Goal: Task Accomplishment & Management: Use online tool/utility

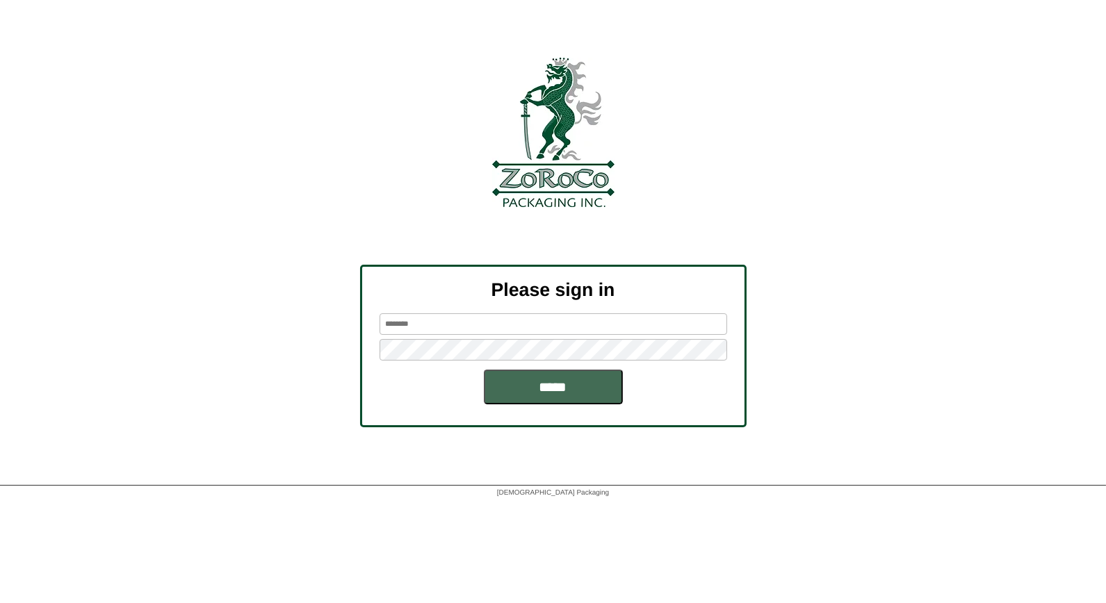
type input "*****"
click at [574, 388] on input "*****" at bounding box center [553, 387] width 139 height 35
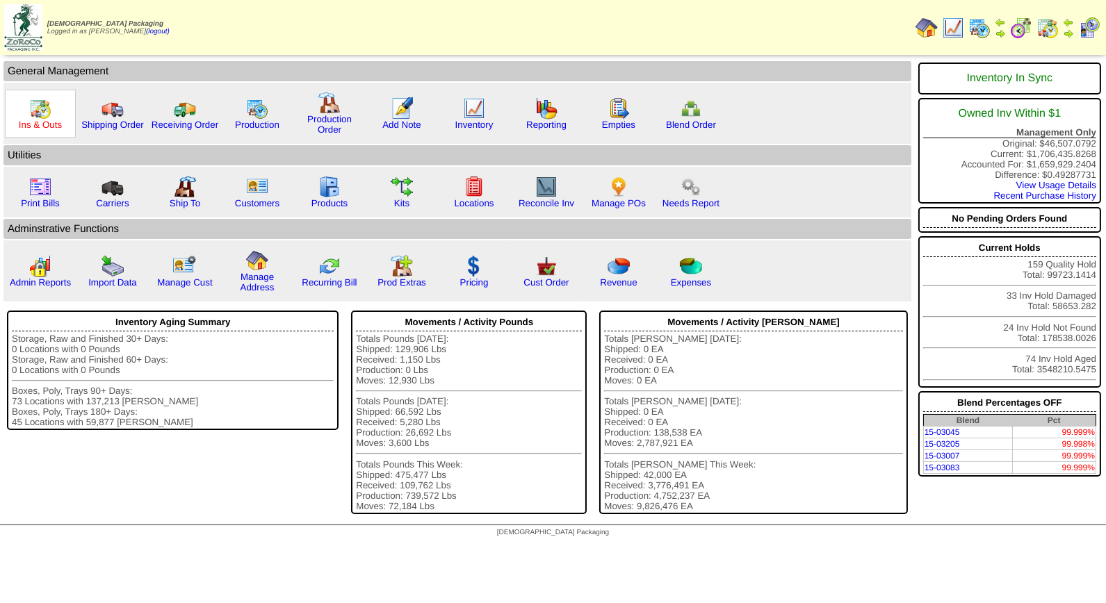
click at [47, 120] on link "Ins & Outs" at bounding box center [40, 125] width 43 height 10
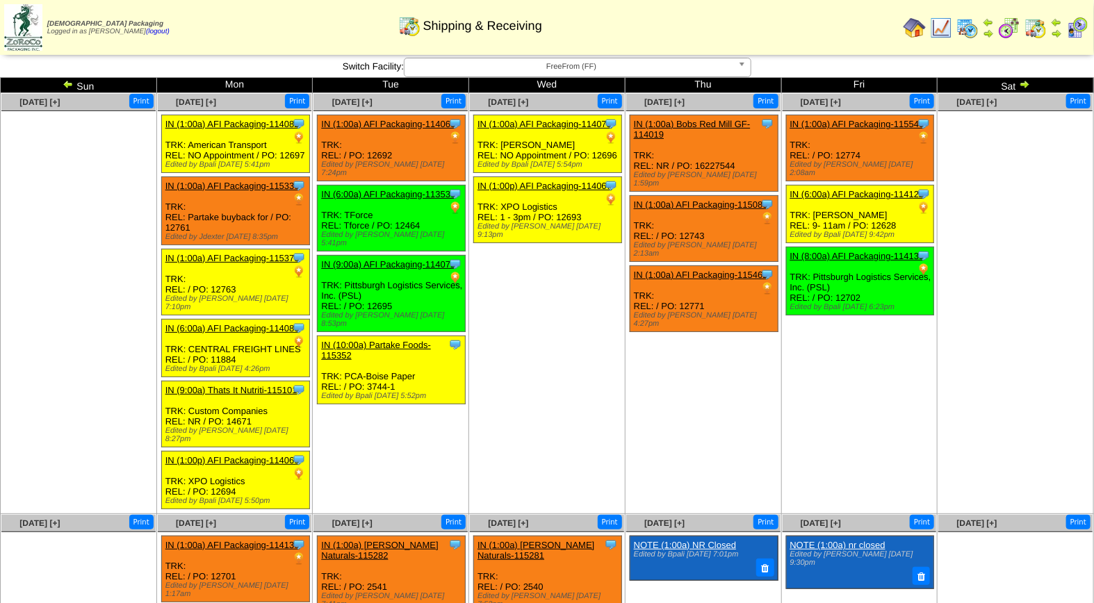
click at [1080, 26] on img at bounding box center [1077, 28] width 22 height 22
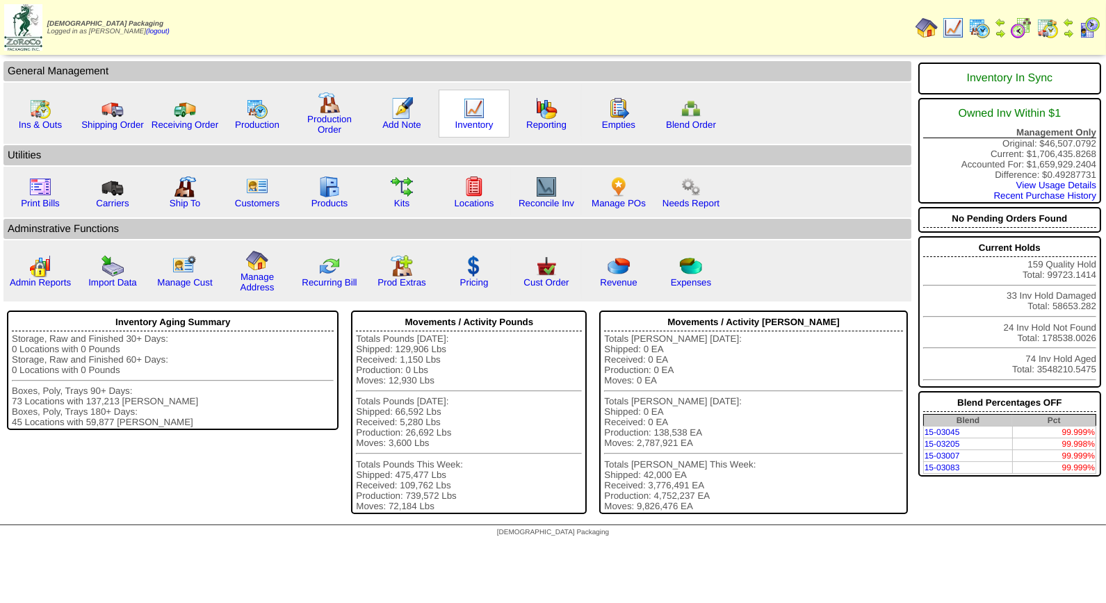
click at [475, 114] on img at bounding box center [474, 108] width 22 height 22
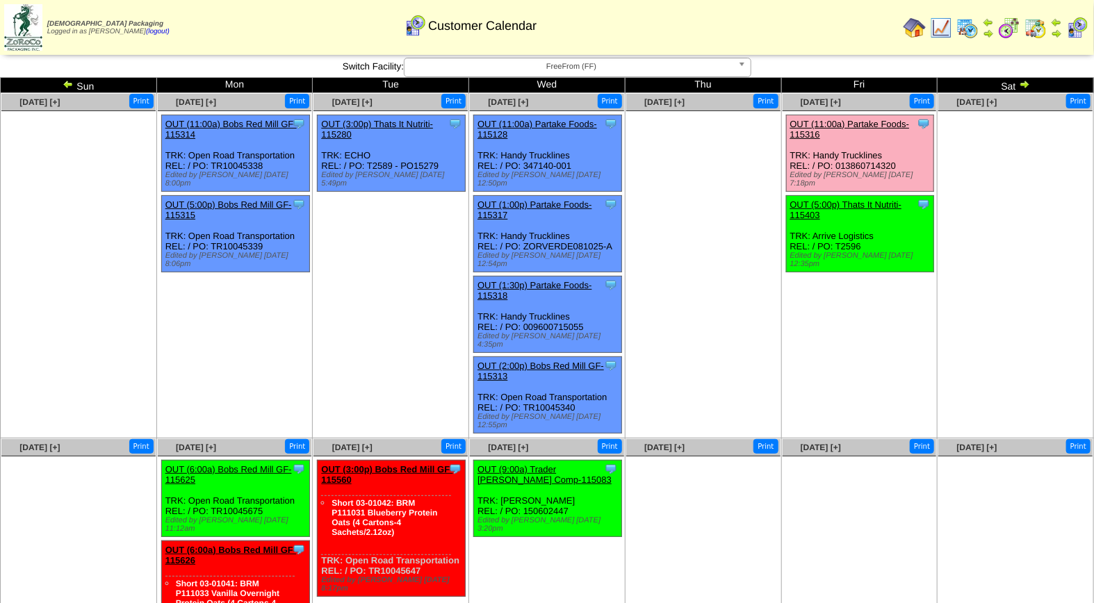
click at [568, 65] on span "FreeFrom (FF)" at bounding box center [571, 66] width 322 height 17
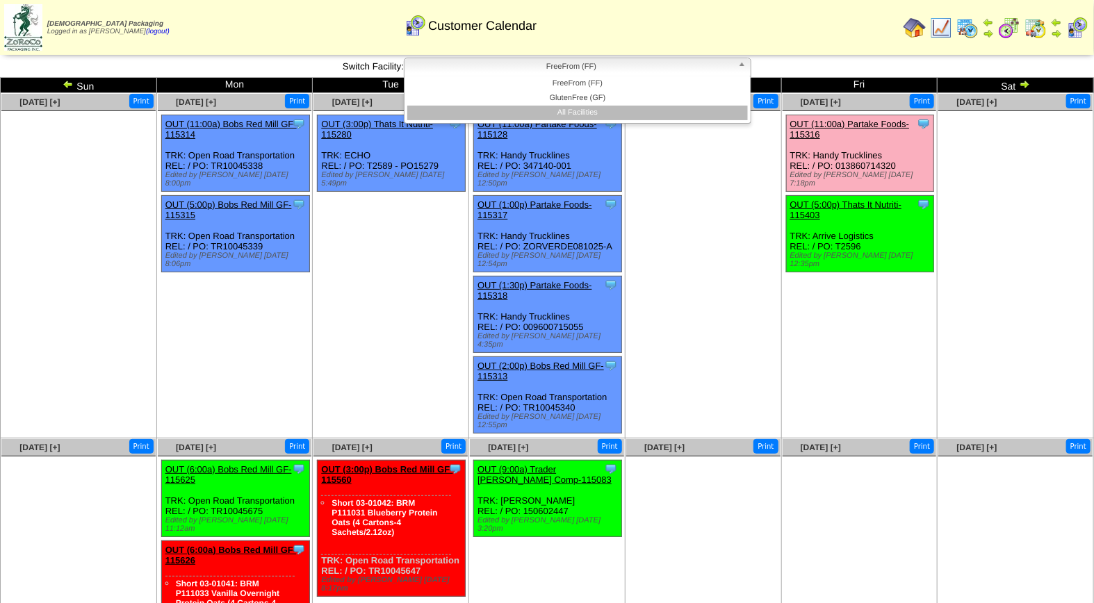
click at [575, 108] on li "All Facilities" at bounding box center [577, 113] width 341 height 15
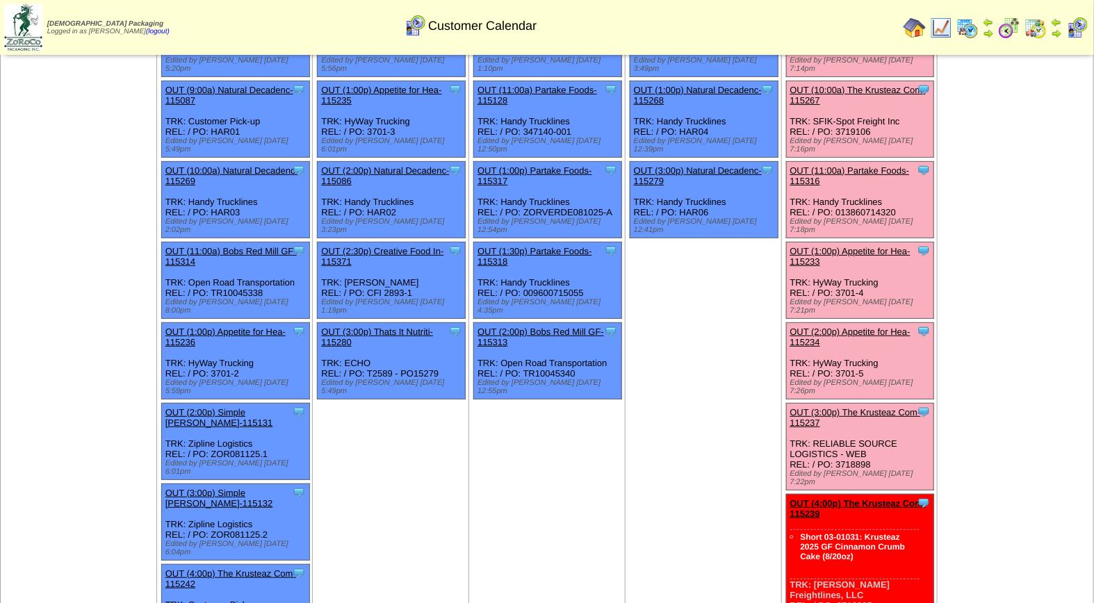
scroll to position [5, 0]
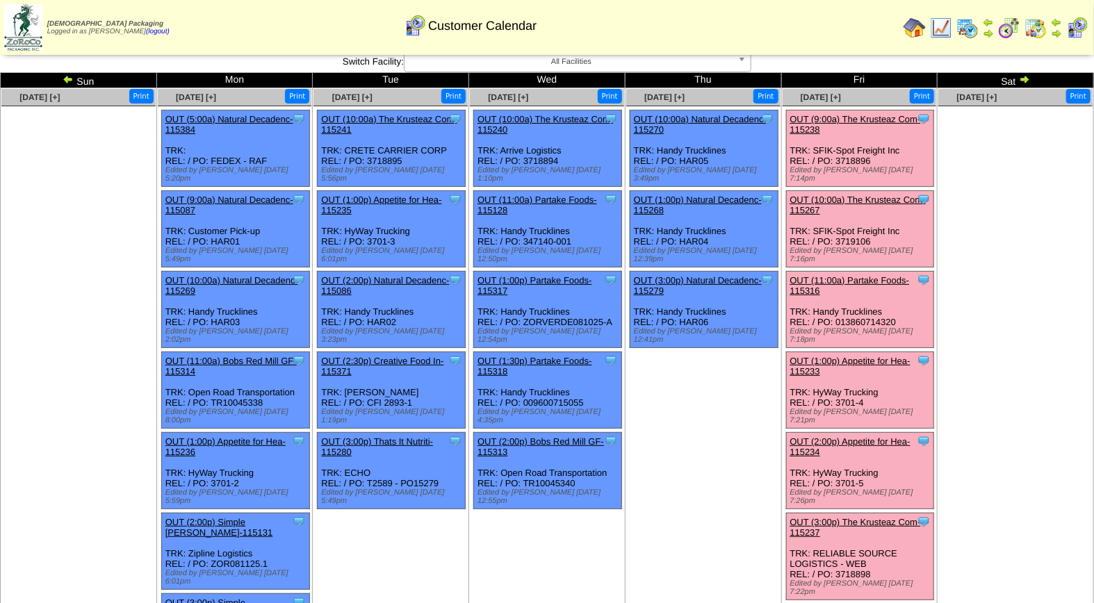
click at [880, 119] on link "OUT (9:00a) The Krusteaz Com-115238" at bounding box center [855, 124] width 131 height 21
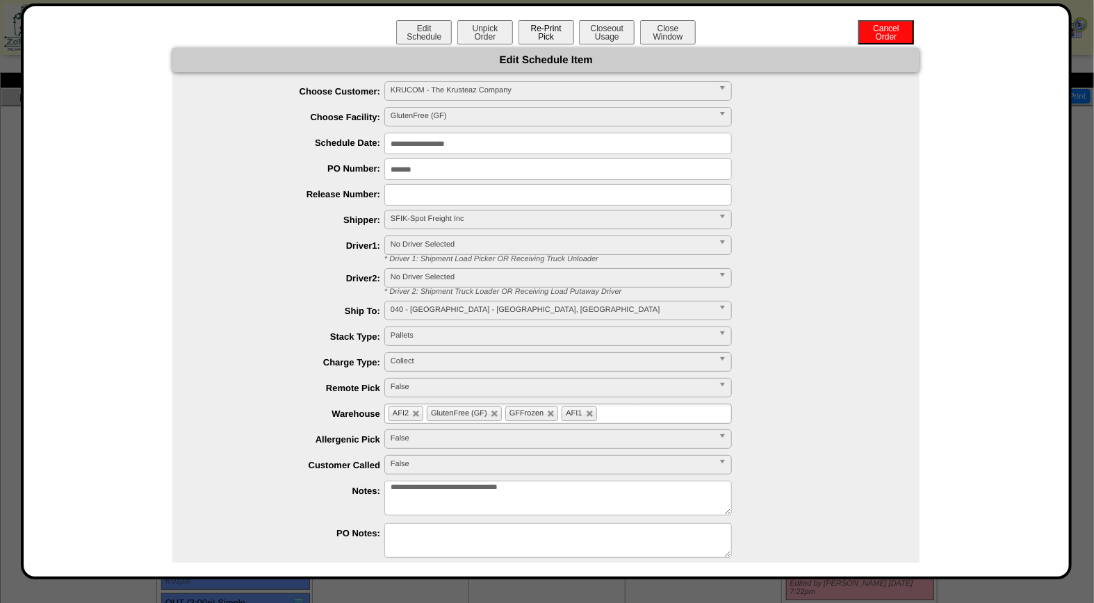
click at [552, 30] on button "Re-Print Pick" at bounding box center [546, 32] width 56 height 24
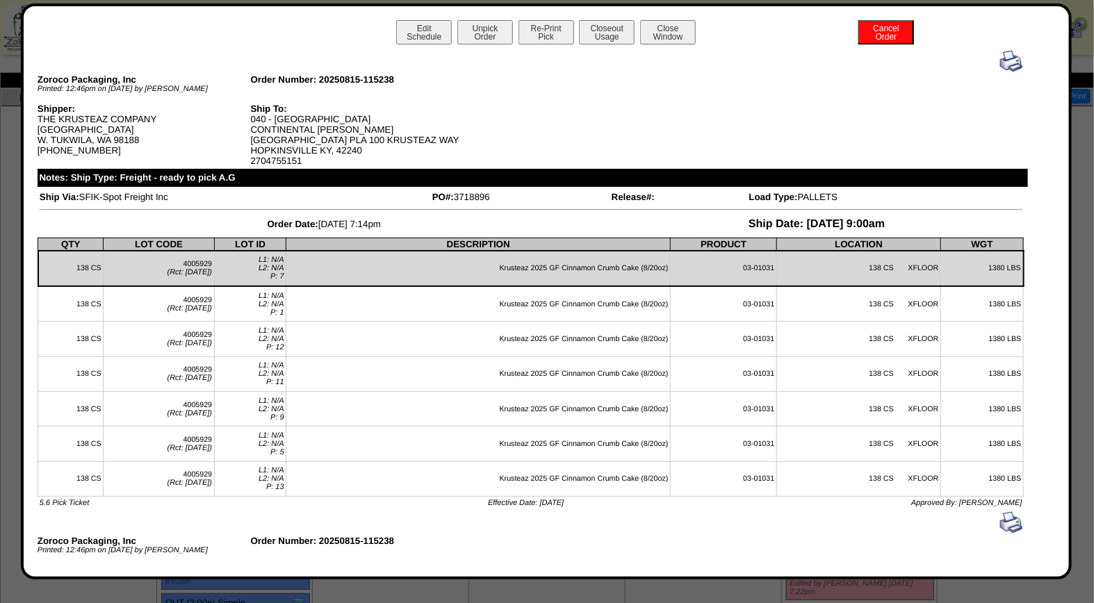
click at [1000, 65] on img at bounding box center [1011, 61] width 22 height 22
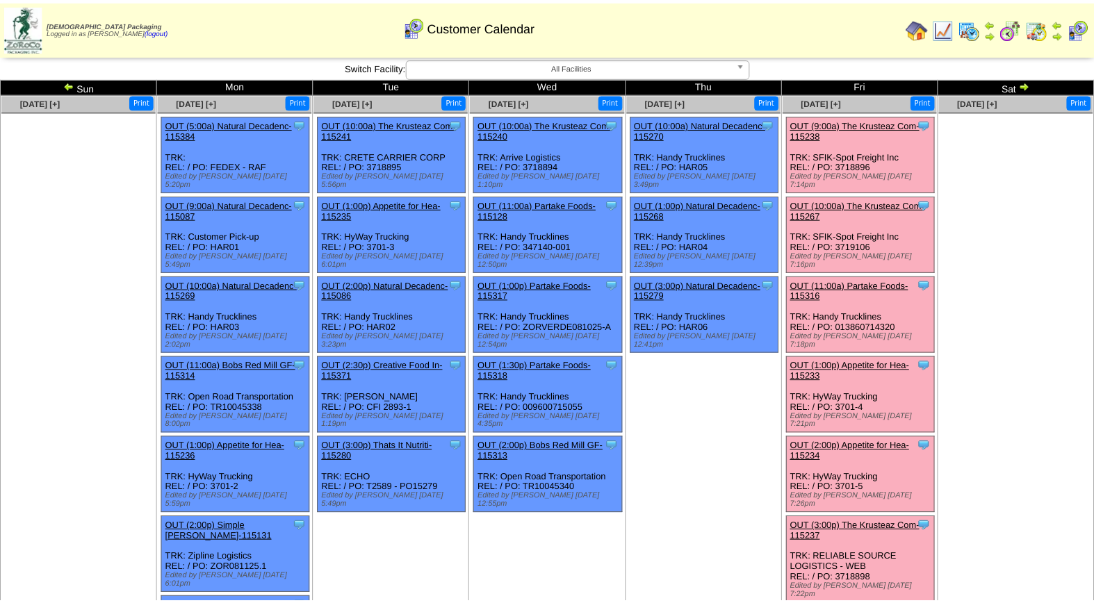
scroll to position [5, 0]
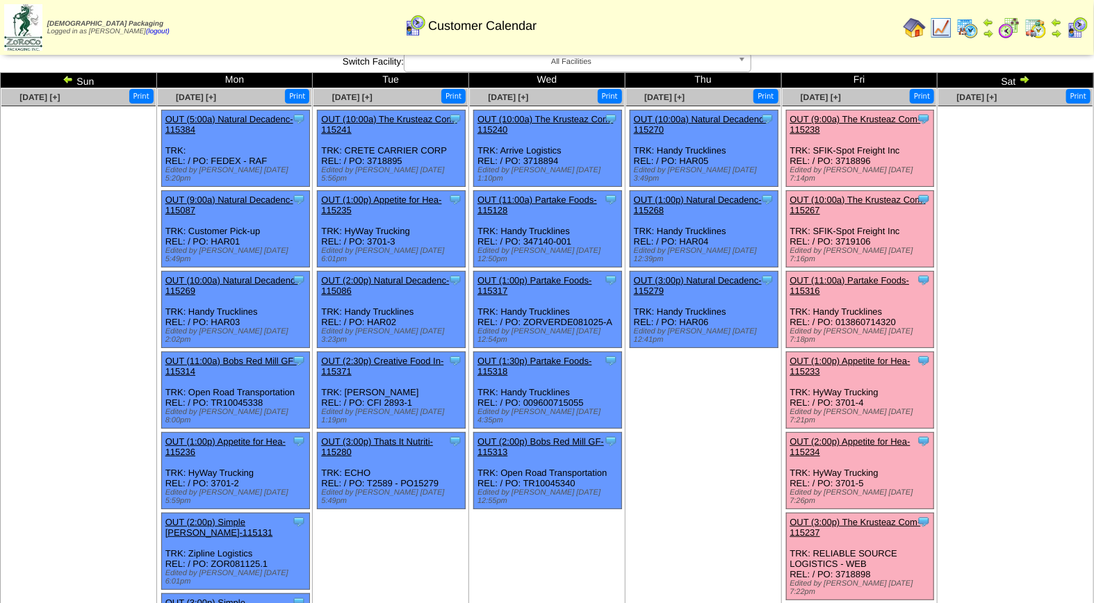
click at [880, 195] on link "OUT (10:00a) The Krusteaz Com-115267" at bounding box center [858, 205] width 136 height 21
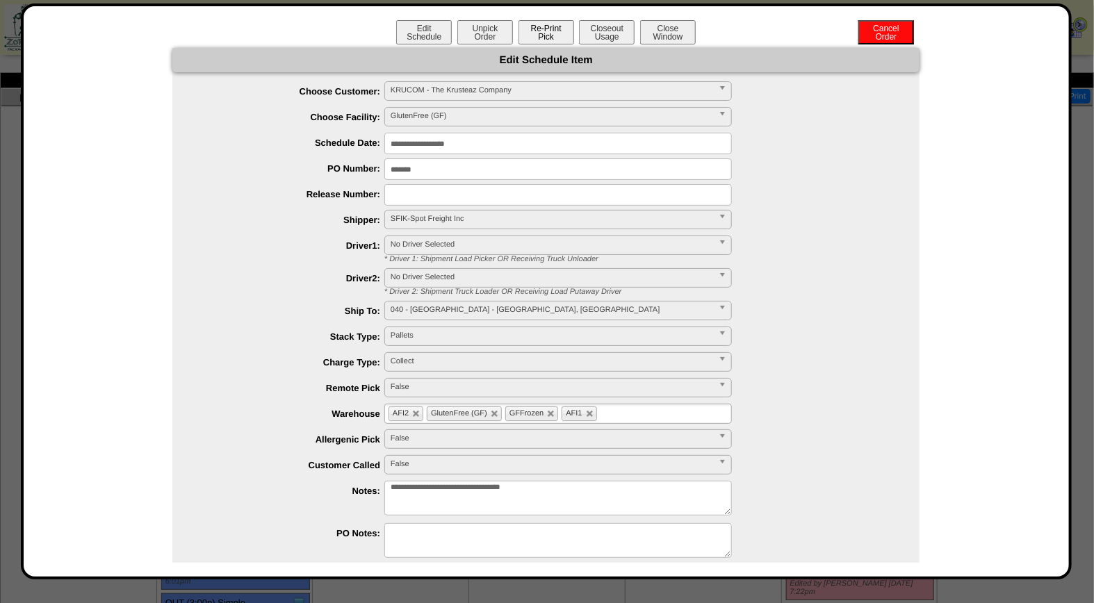
click at [543, 31] on button "Re-Print Pick" at bounding box center [546, 32] width 56 height 24
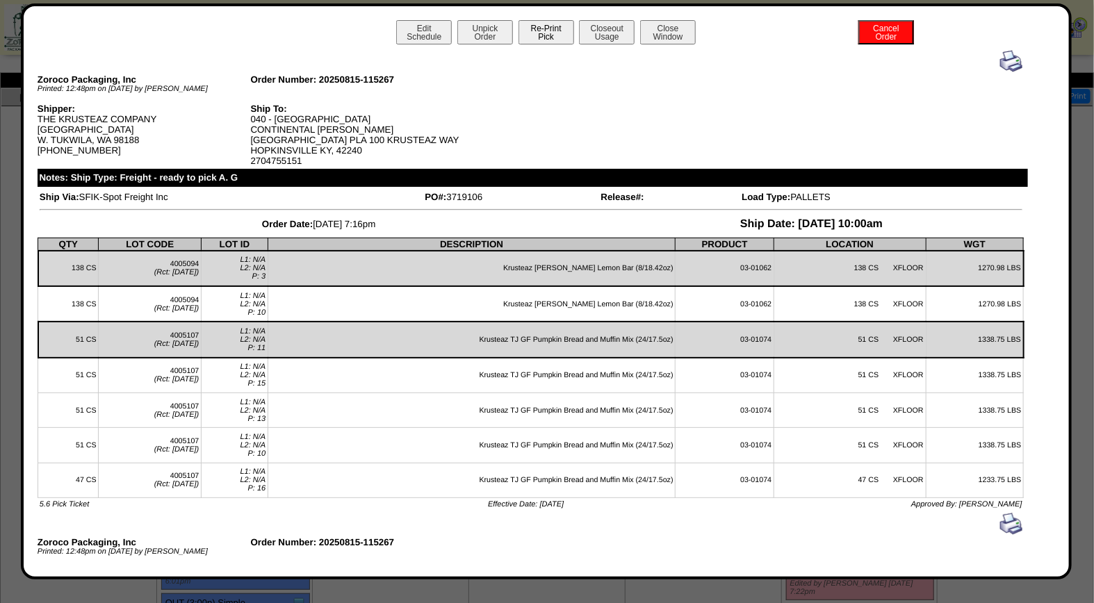
click at [539, 38] on button "Re-Print Pick" at bounding box center [546, 32] width 56 height 24
click at [1000, 58] on img at bounding box center [1011, 61] width 22 height 22
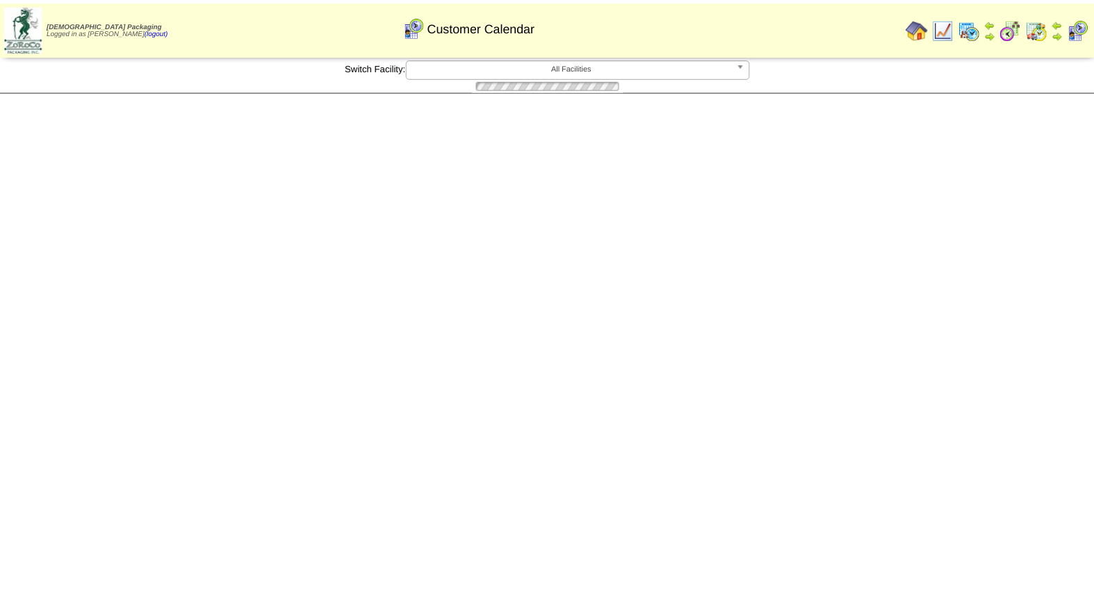
scroll to position [5, 0]
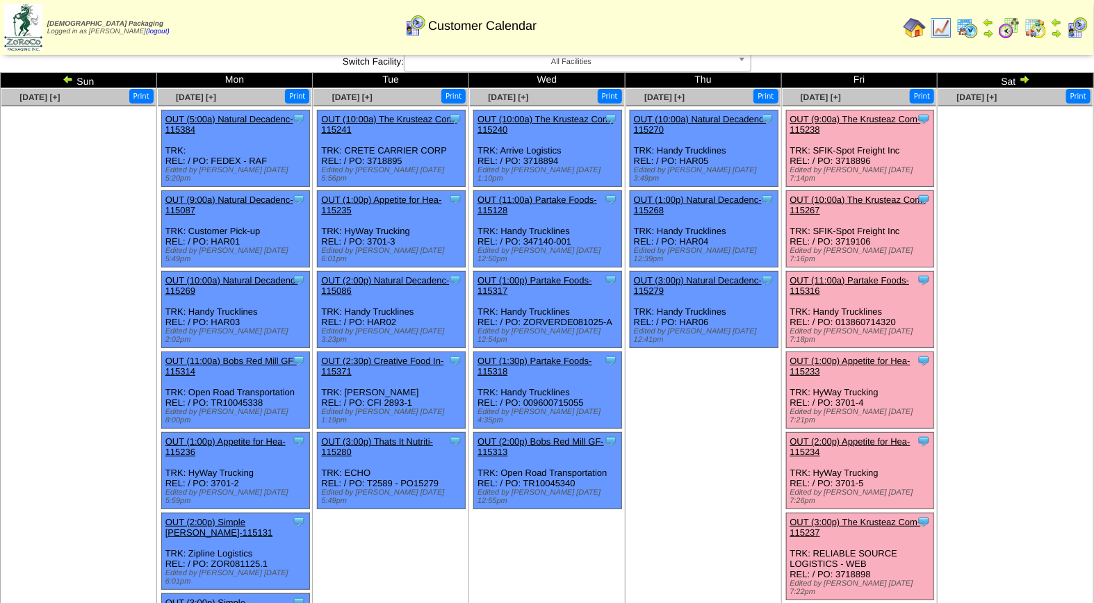
click at [845, 356] on link "OUT (1:00p) Appetite for Hea-115233" at bounding box center [850, 366] width 120 height 21
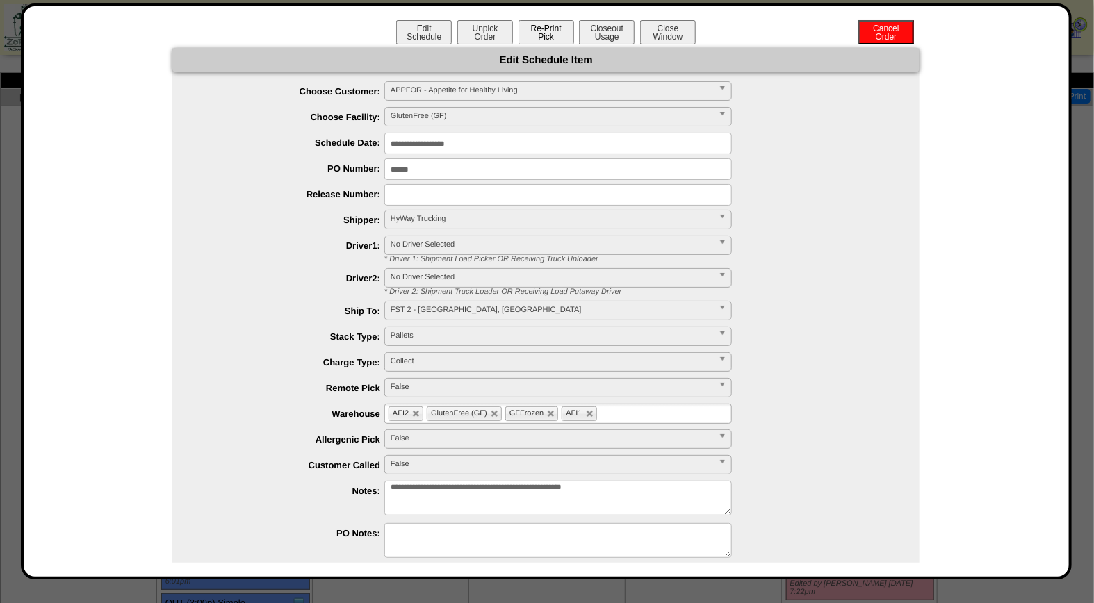
click at [546, 31] on button "Re-Print Pick" at bounding box center [546, 32] width 56 height 24
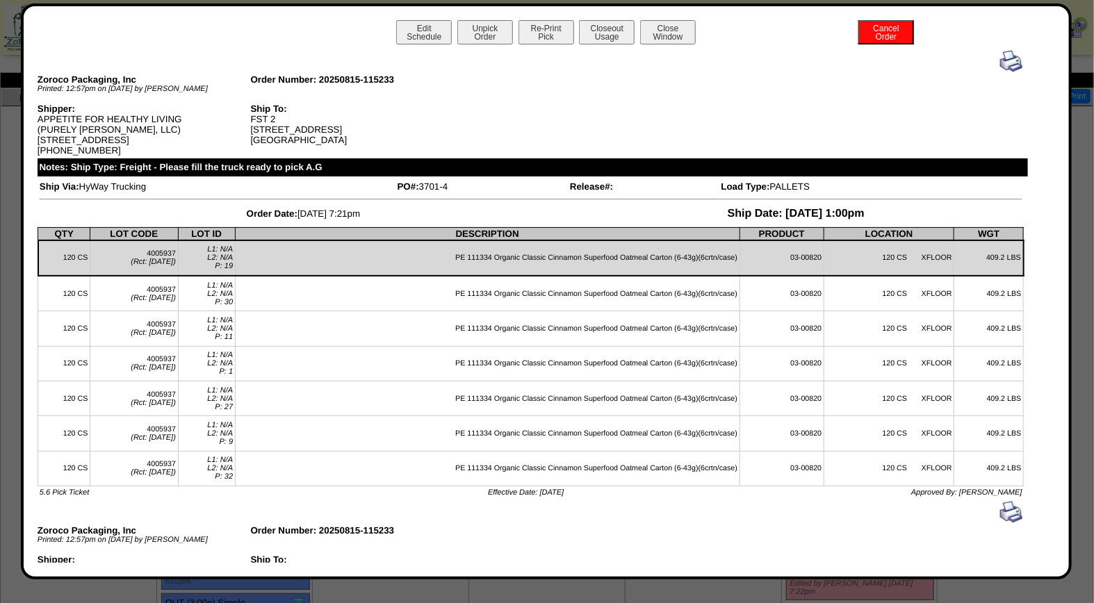
click at [1000, 60] on img at bounding box center [1011, 61] width 22 height 22
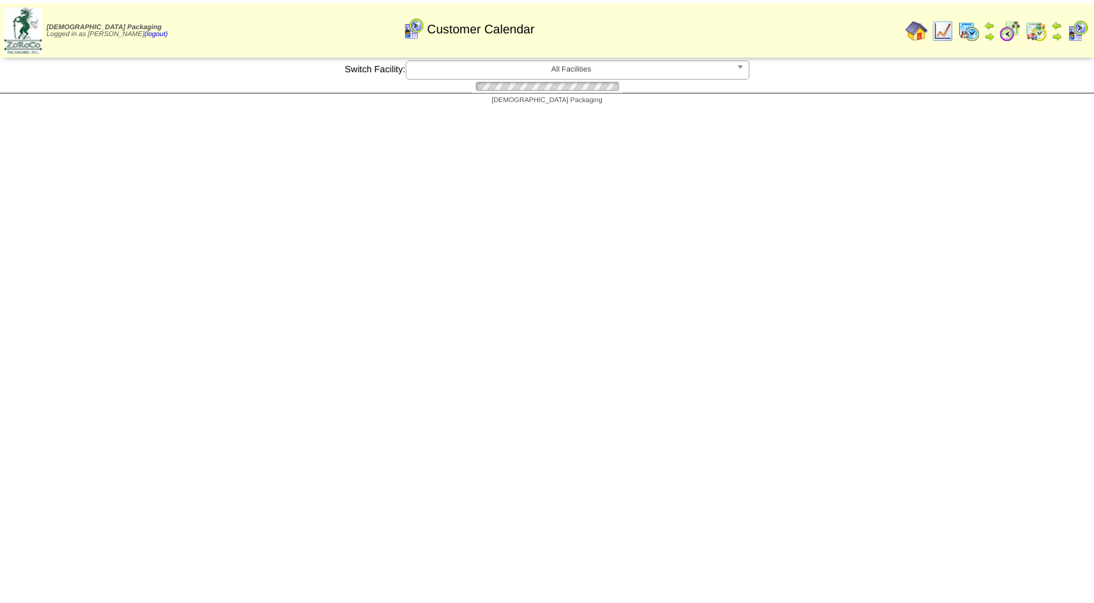
scroll to position [5, 0]
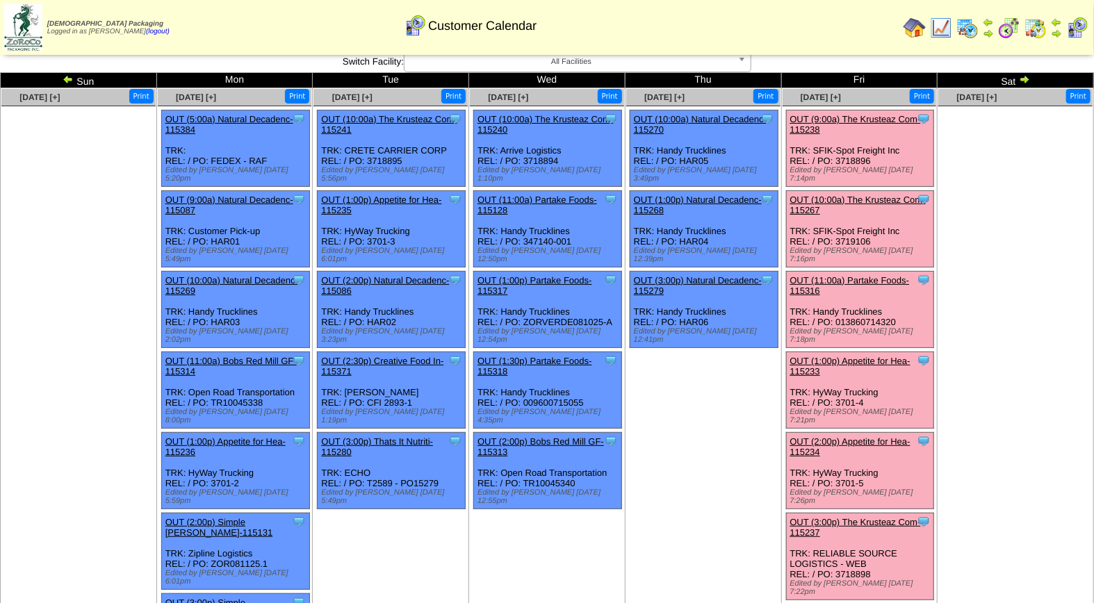
click at [865, 436] on link "OUT (2:00p) Appetite for Hea-115234" at bounding box center [850, 446] width 120 height 21
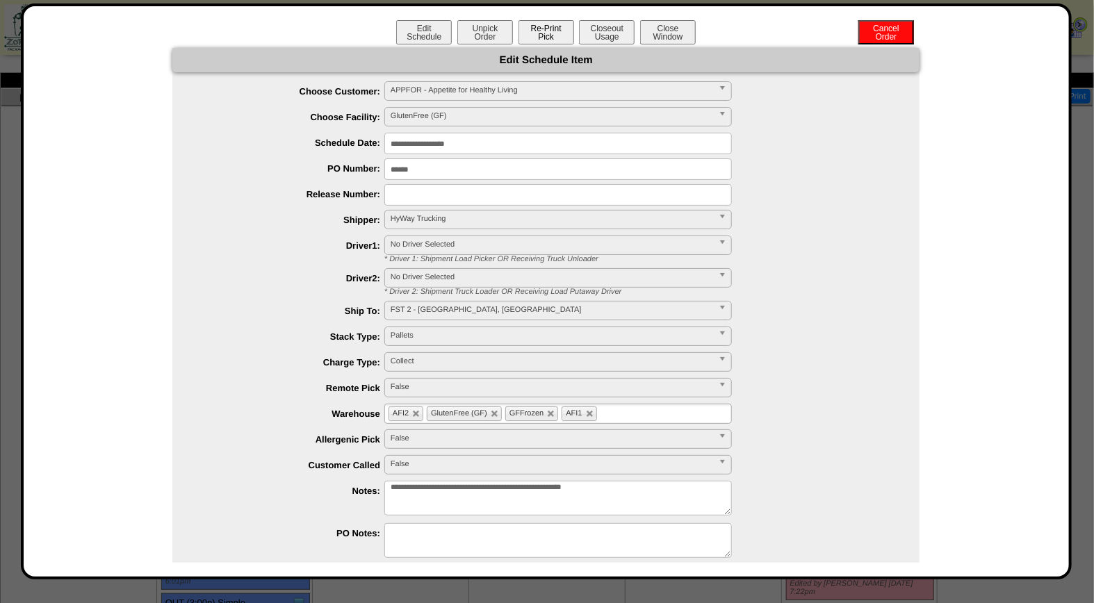
click at [544, 29] on button "Re-Print Pick" at bounding box center [546, 32] width 56 height 24
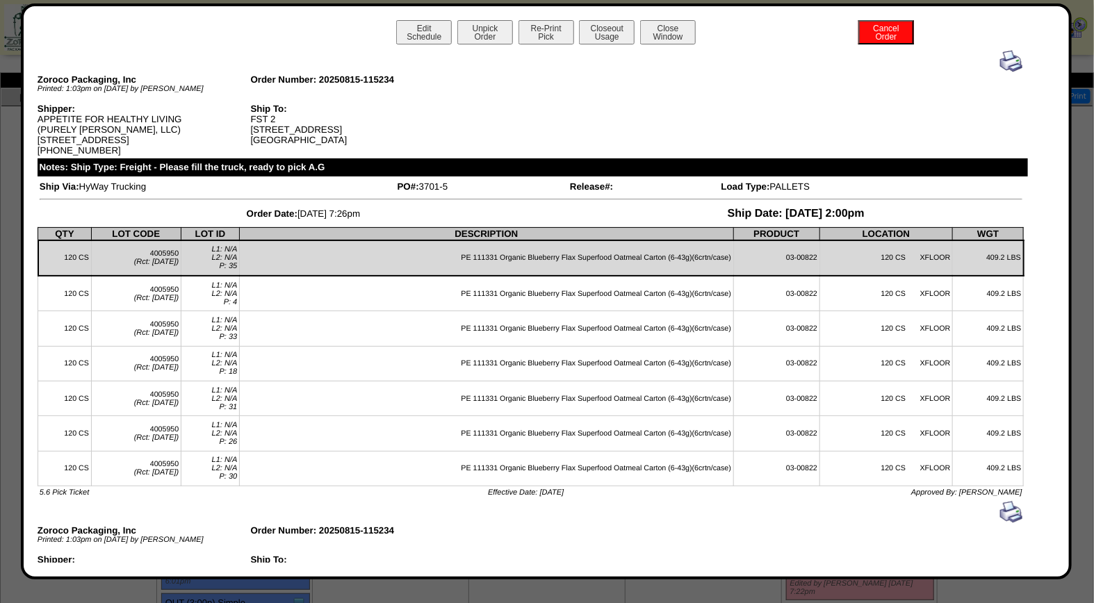
click at [1000, 60] on img at bounding box center [1011, 61] width 22 height 22
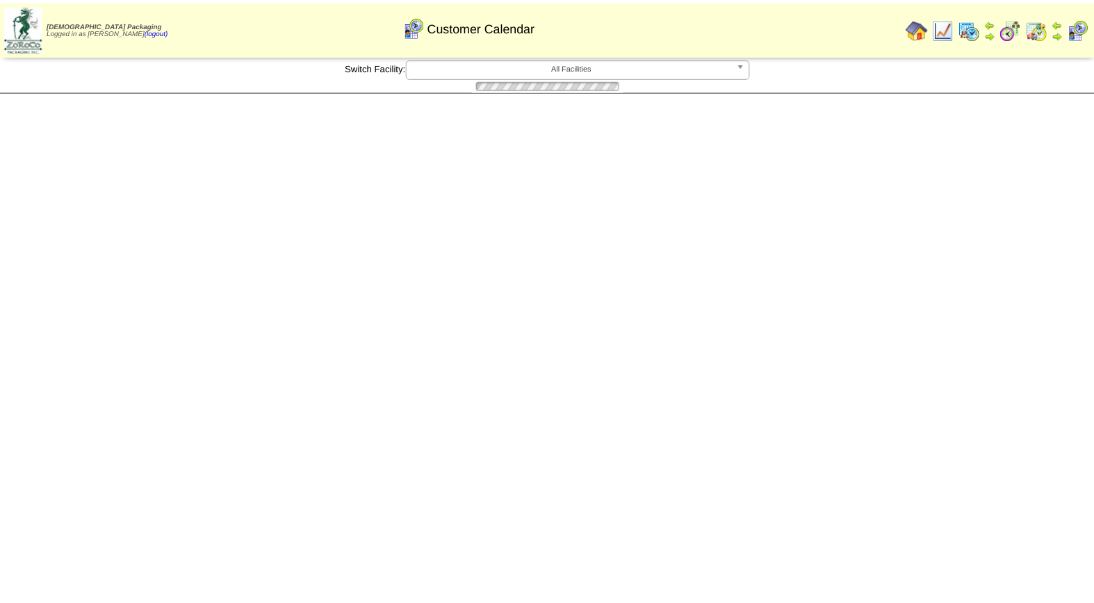
scroll to position [5, 0]
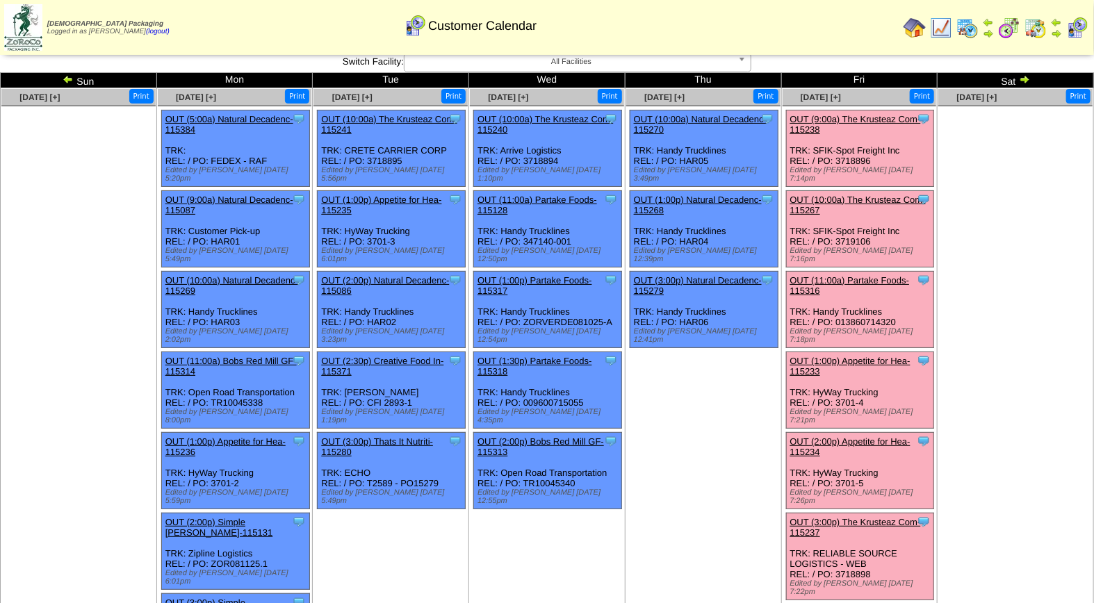
click at [871, 517] on link "OUT (3:00p) The Krusteaz Com-115237" at bounding box center [855, 527] width 131 height 21
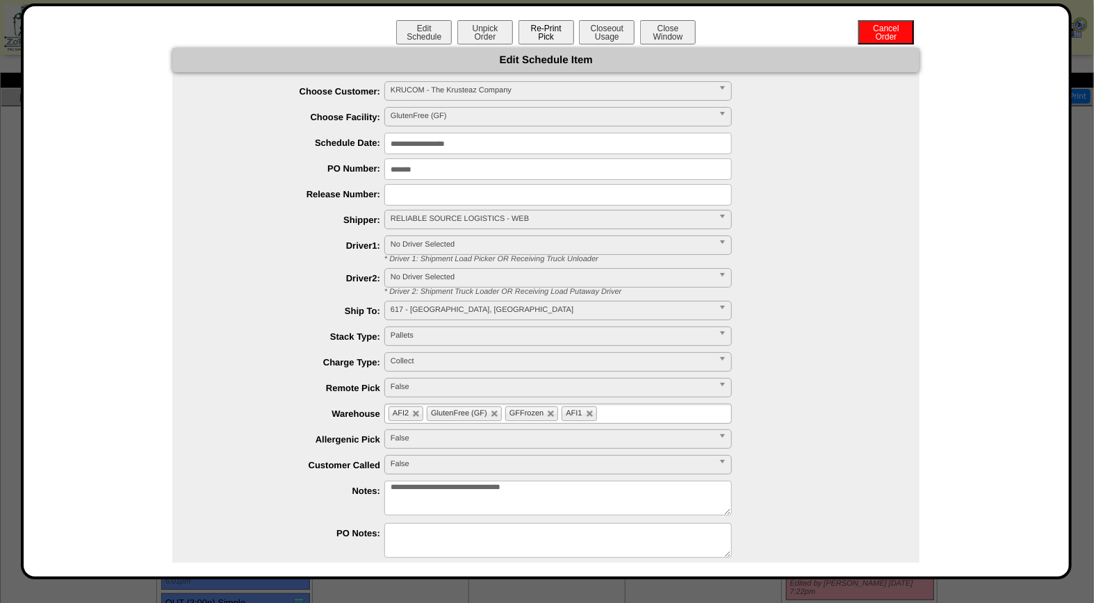
click at [548, 36] on button "Re-Print Pick" at bounding box center [546, 32] width 56 height 24
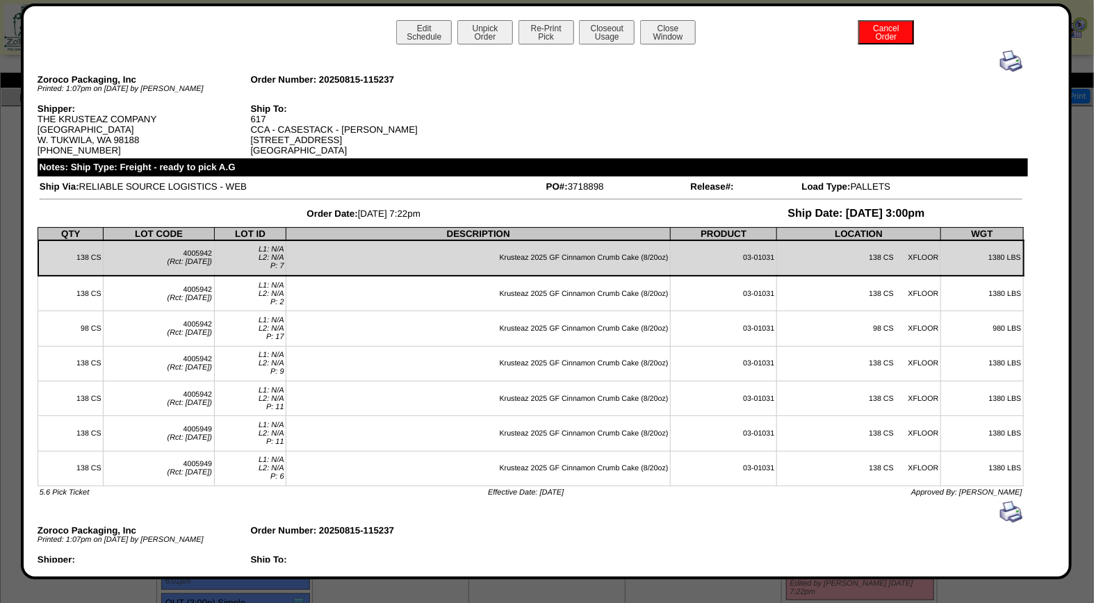
click at [1001, 63] on img at bounding box center [1011, 61] width 22 height 22
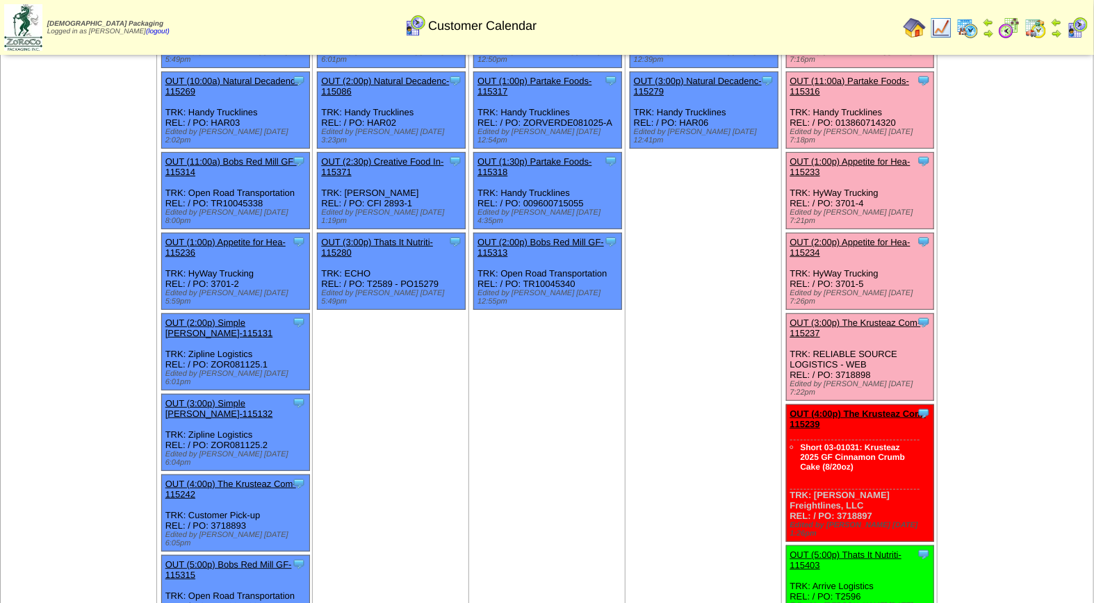
scroll to position [263, 0]
